Goal: Information Seeking & Learning: Learn about a topic

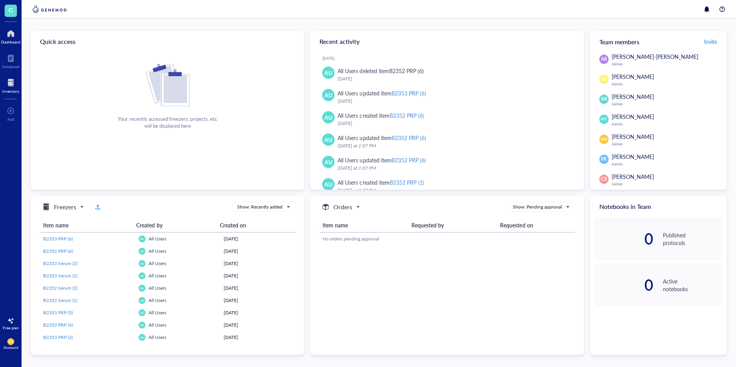
click at [8, 93] on div "Inventory" at bounding box center [10, 91] width 17 height 5
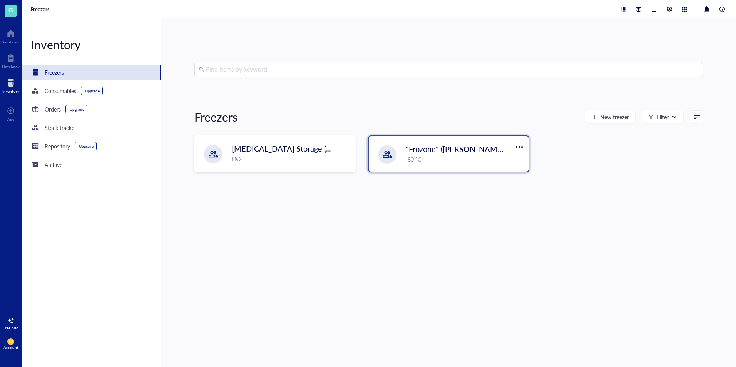
click at [420, 147] on span ""Frozone" ([PERSON_NAME]/[PERSON_NAME])" at bounding box center [489, 149] width 166 height 11
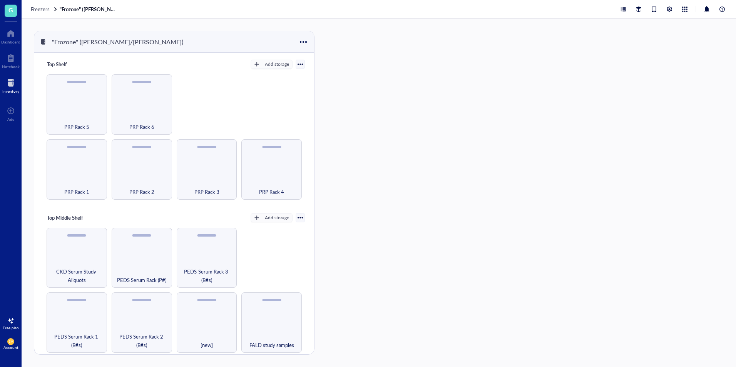
click at [43, 13] on div "Freezers "Frozone" ([PERSON_NAME]/[PERSON_NAME])" at bounding box center [379, 9] width 715 height 18
click at [43, 8] on span "Freezers" at bounding box center [40, 8] width 19 height 7
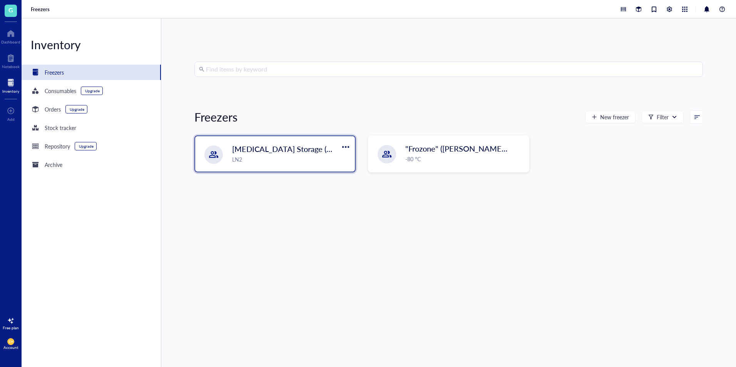
click at [264, 153] on span "[MEDICAL_DATA] Storage ([PERSON_NAME]/[PERSON_NAME])" at bounding box center [343, 149] width 223 height 11
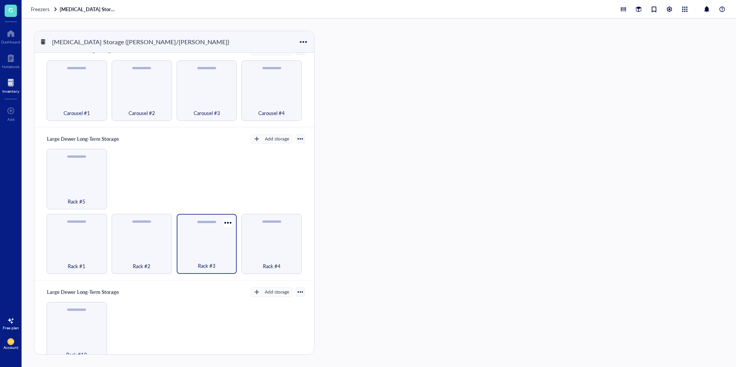
scroll to position [5, 0]
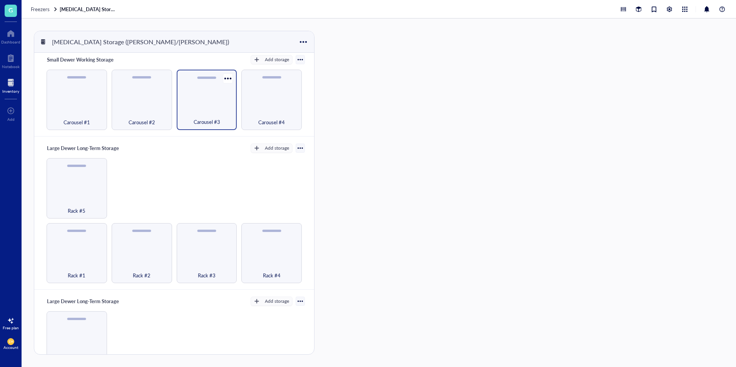
click at [208, 128] on div "Carousel #3" at bounding box center [207, 100] width 60 height 60
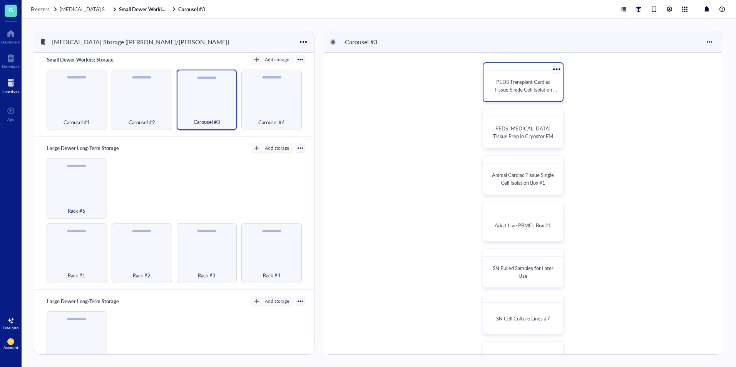
click at [538, 96] on div "PEDS Transplant Cardiac Tissue Single Cell Isolation Box #1" at bounding box center [523, 86] width 73 height 24
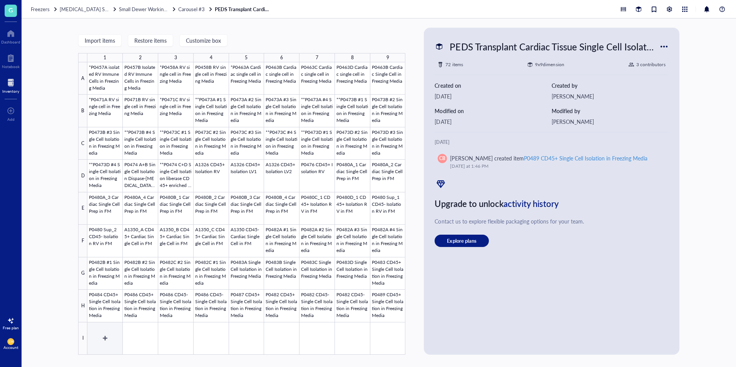
click at [101, 329] on div at bounding box center [246, 208] width 318 height 293
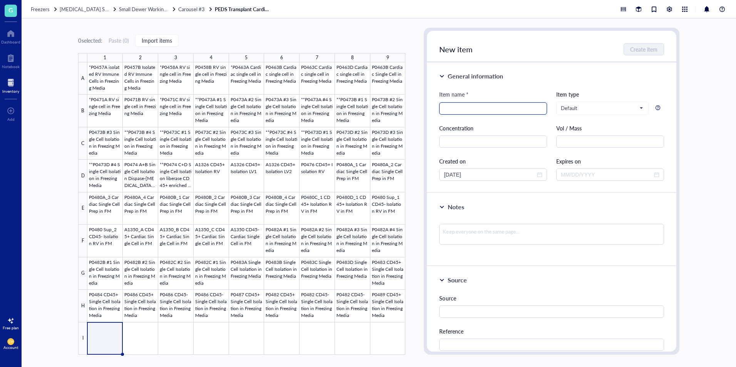
click at [482, 106] on input "search" at bounding box center [493, 109] width 99 height 12
click at [381, 313] on div at bounding box center [246, 208] width 318 height 293
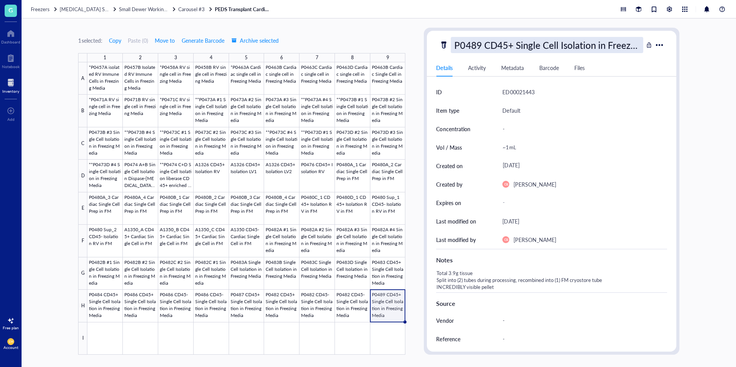
click at [516, 46] on div "P0489 CD45+ Single Cell Isolation in Freezing Media" at bounding box center [547, 45] width 192 height 16
click at [98, 324] on div at bounding box center [246, 208] width 318 height 293
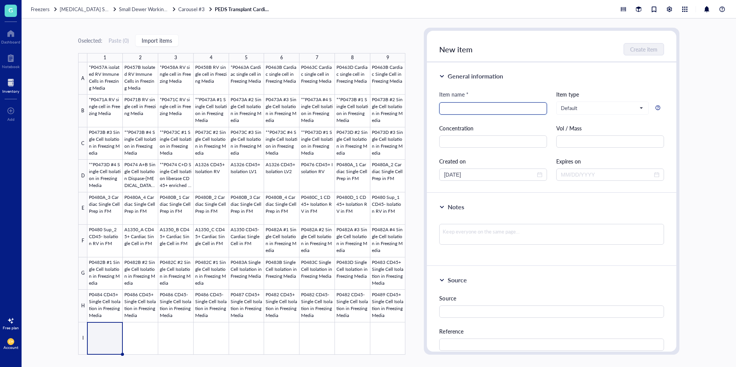
click at [472, 106] on input "search" at bounding box center [493, 109] width 99 height 12
paste input "P0489 CD45+ Single Cell Isolation in Freezing Media"
click at [472, 106] on input "P0489 CD45+ Single Cell Isolation in Freezing Media" at bounding box center [493, 109] width 99 height 12
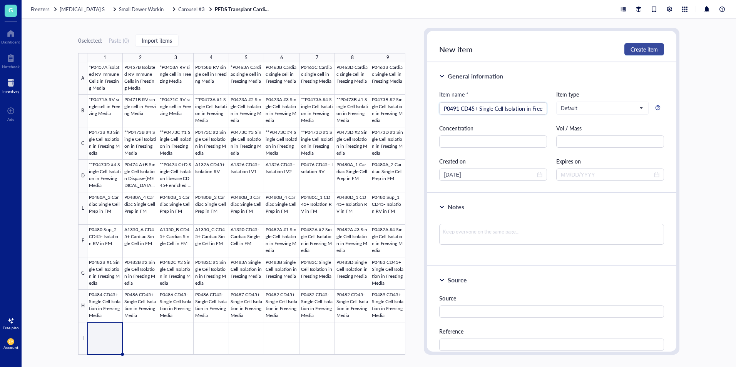
type input "P0491 CD45+ Single Cell Isolation in Freezing Media"
click at [635, 52] on span "Create item" at bounding box center [644, 49] width 27 height 6
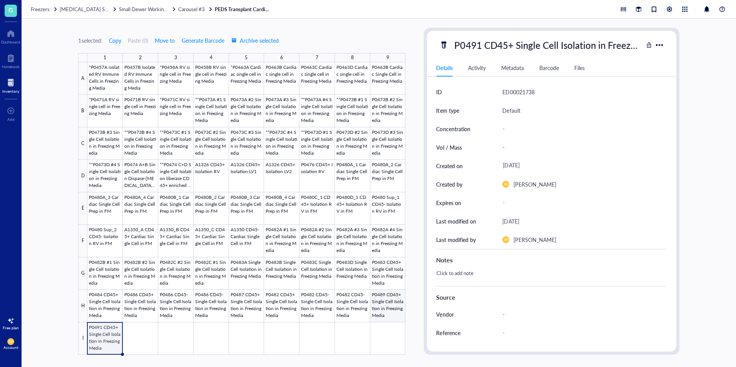
click at [384, 299] on div at bounding box center [246, 208] width 318 height 293
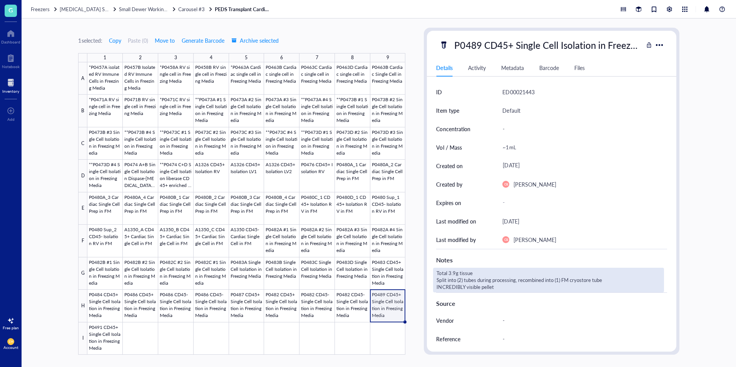
click at [467, 281] on div "Total 3.9g tissue Split into (2) tubes during processing, recombined into (1) F…" at bounding box center [548, 280] width 231 height 25
click at [618, 231] on div "[PERSON_NAME]" at bounding box center [584, 240] width 164 height 18
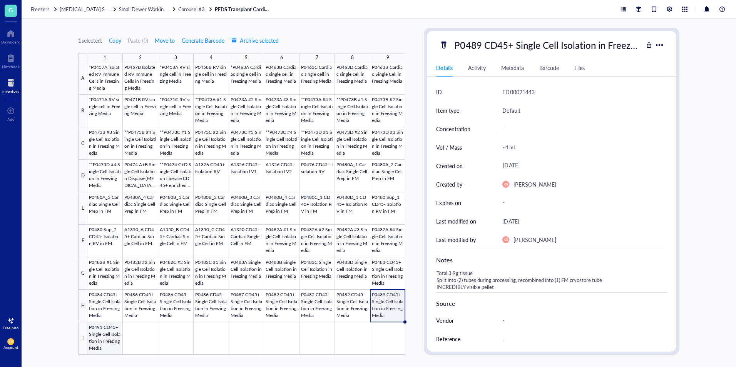
click at [114, 328] on div at bounding box center [246, 208] width 318 height 293
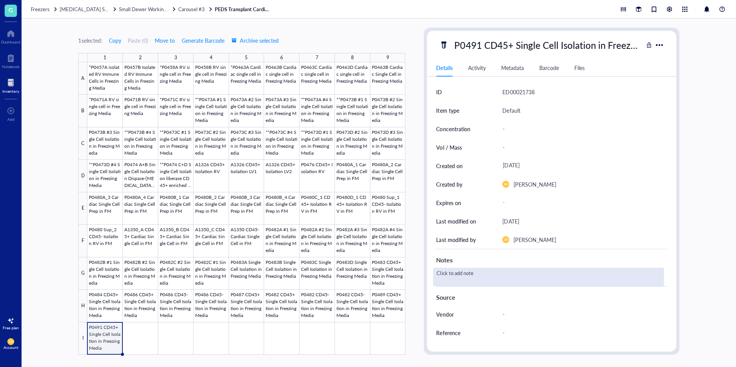
click at [464, 271] on div "Click to add note" at bounding box center [548, 277] width 231 height 18
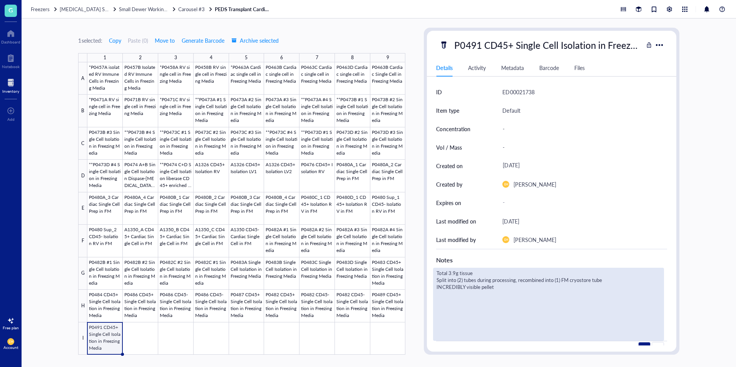
click at [456, 273] on textarea "Total 3.9g tissue Split into (2) tubes during processing, recombined into (1) F…" at bounding box center [549, 304] width 230 height 72
click at [539, 310] on textarea "Total 1.2g tissue Split into (2) tubes during processing, recombined into (1) F…" at bounding box center [549, 304] width 230 height 72
drag, startPoint x: 504, startPoint y: 290, endPoint x: 477, endPoint y: 289, distance: 27.7
click at [467, 290] on textarea "Total 1.2g tissue Split into (2) tubes during processing, recombined into (1) F…" at bounding box center [549, 304] width 230 height 72
click at [543, 293] on textarea "Total 1.2g tissue Split into (2) tubes during processing, recombined into (1) F…" at bounding box center [549, 304] width 230 height 72
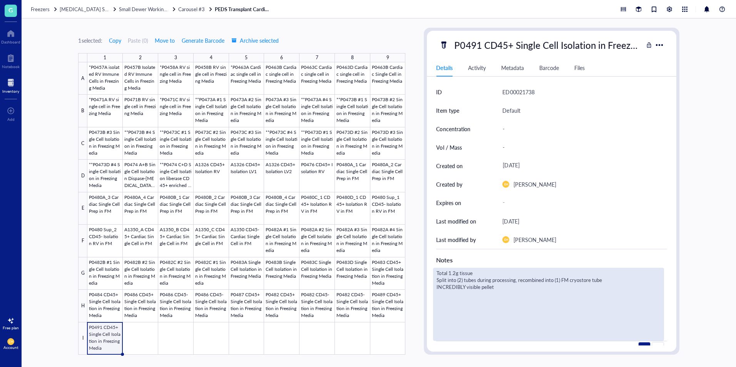
drag, startPoint x: 467, startPoint y: 298, endPoint x: 440, endPoint y: 298, distance: 27.0
click at [440, 298] on textarea "Total 1.2g tissue Split into (2) tubes during processing, recombined into (1) F…" at bounding box center [549, 304] width 230 height 72
drag, startPoint x: 461, startPoint y: 281, endPoint x: 468, endPoint y: 293, distance: 13.8
click at [463, 283] on textarea "Total 1.2g tissue Split into (2) tubes during processing, recombined into (1) F…" at bounding box center [549, 304] width 230 height 72
type textarea "Total 1.2g tissue Split into (1) tubes during processing, recombined into (1) F…"
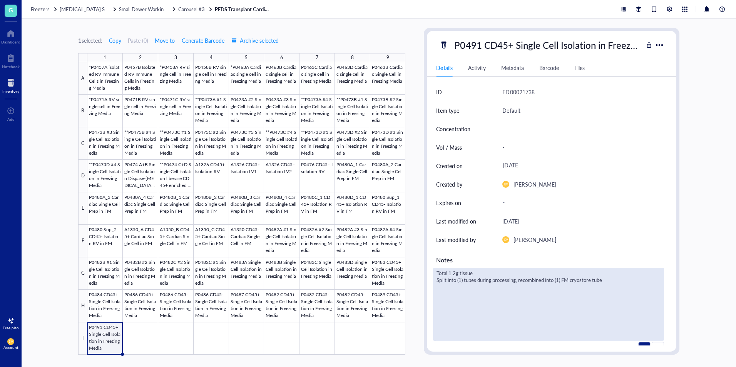
click at [651, 216] on div "[DATE]" at bounding box center [584, 221] width 164 height 18
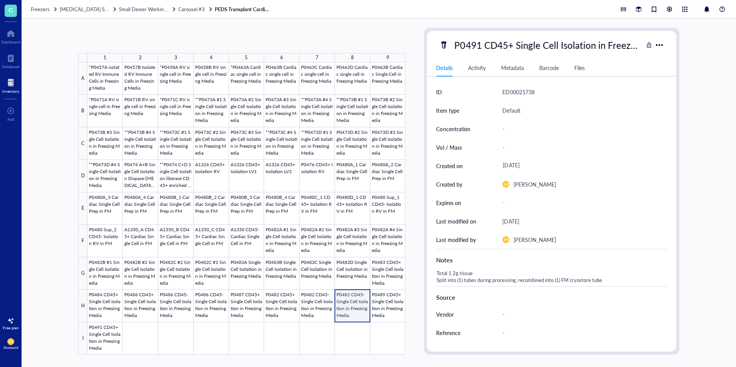
click at [356, 306] on div at bounding box center [246, 208] width 318 height 293
click at [333, 300] on div at bounding box center [246, 208] width 318 height 293
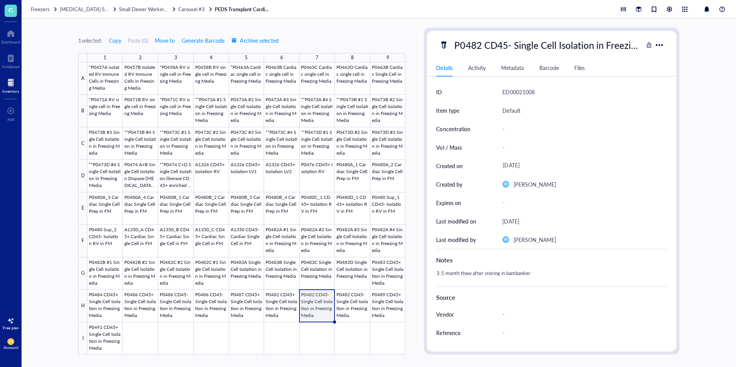
click at [316, 299] on div at bounding box center [246, 208] width 318 height 293
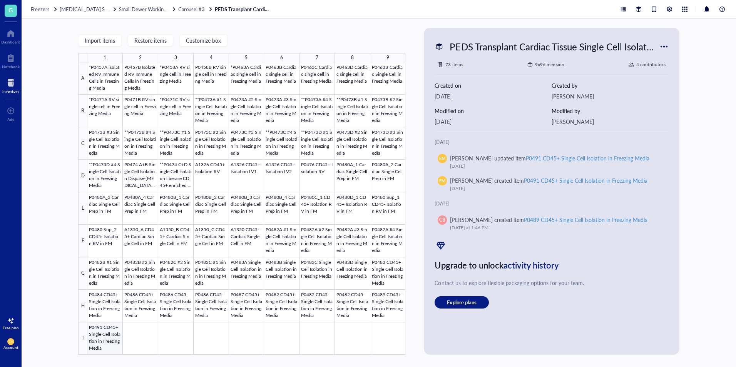
click at [111, 338] on div at bounding box center [246, 208] width 318 height 293
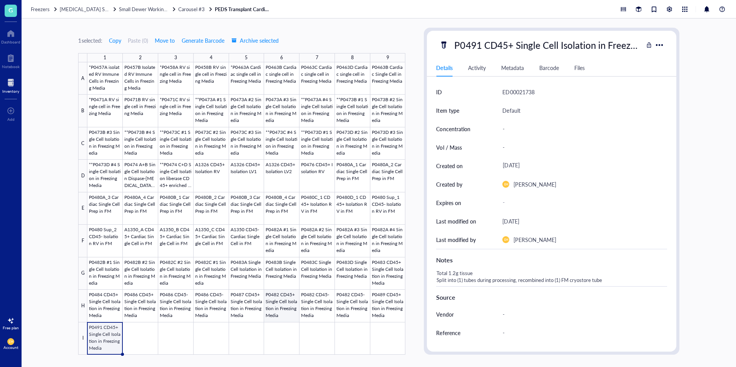
click at [280, 315] on div at bounding box center [246, 208] width 318 height 293
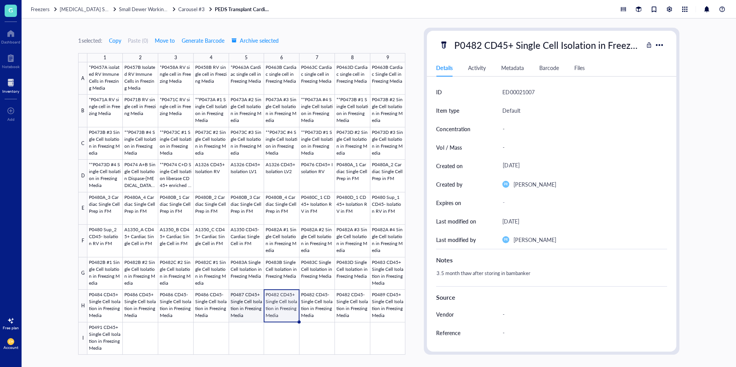
click at [249, 310] on div at bounding box center [246, 208] width 318 height 293
click at [209, 310] on div at bounding box center [246, 208] width 318 height 293
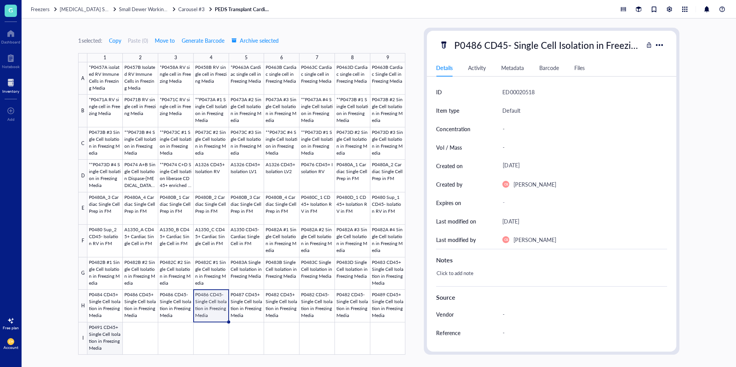
click at [96, 345] on div at bounding box center [246, 208] width 318 height 293
